Goal: Task Accomplishment & Management: Complete application form

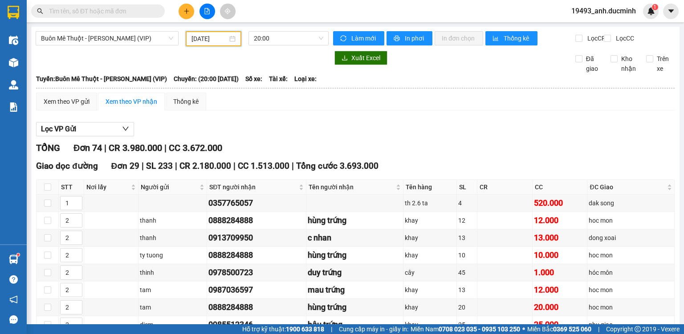
click at [150, 10] on input "text" at bounding box center [101, 11] width 105 height 10
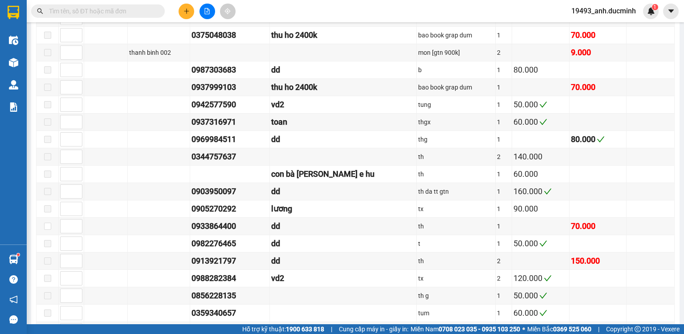
type input "0"
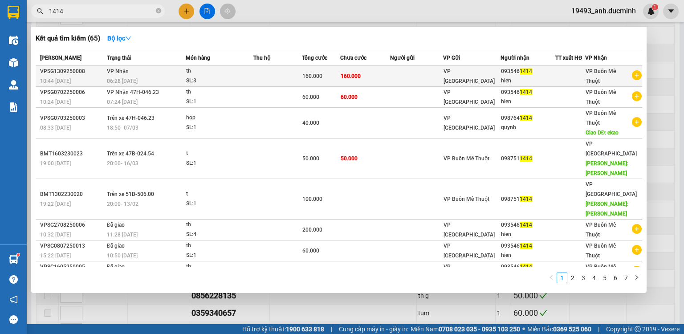
type input "1414"
click at [424, 68] on td at bounding box center [416, 76] width 53 height 21
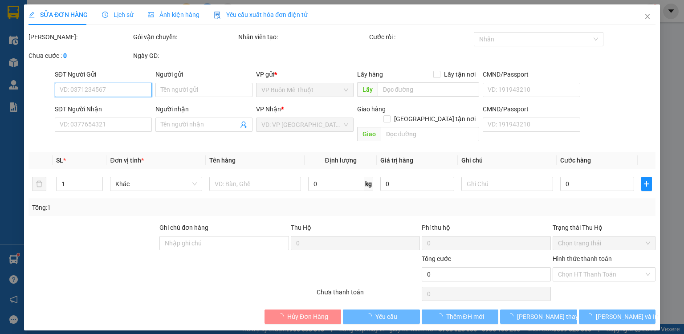
type input "0935461414"
type input "hien"
type input "160.000"
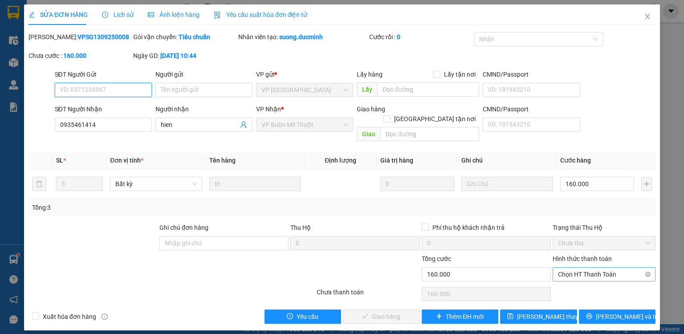
click at [602, 268] on span "Chọn HT Thanh Toán" at bounding box center [604, 274] width 92 height 13
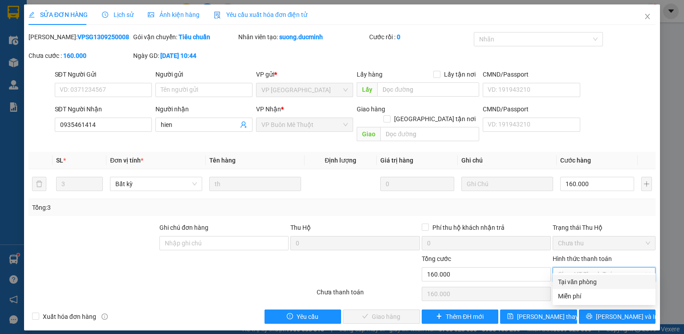
drag, startPoint x: 598, startPoint y: 283, endPoint x: 487, endPoint y: 321, distance: 117.6
click at [596, 283] on div "Tại văn phòng" at bounding box center [604, 282] width 92 height 10
type input "0"
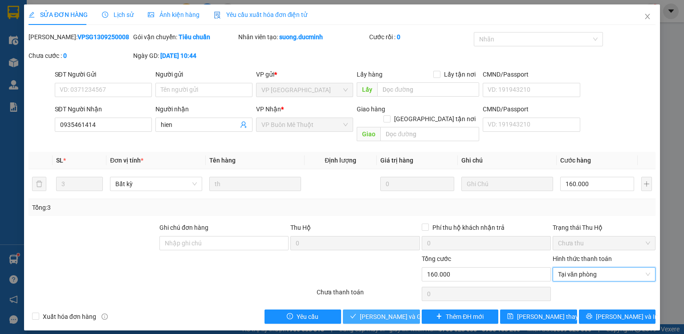
click at [397, 312] on span "[PERSON_NAME] và Giao hàng" at bounding box center [403, 317] width 86 height 10
